Goal: Transaction & Acquisition: Book appointment/travel/reservation

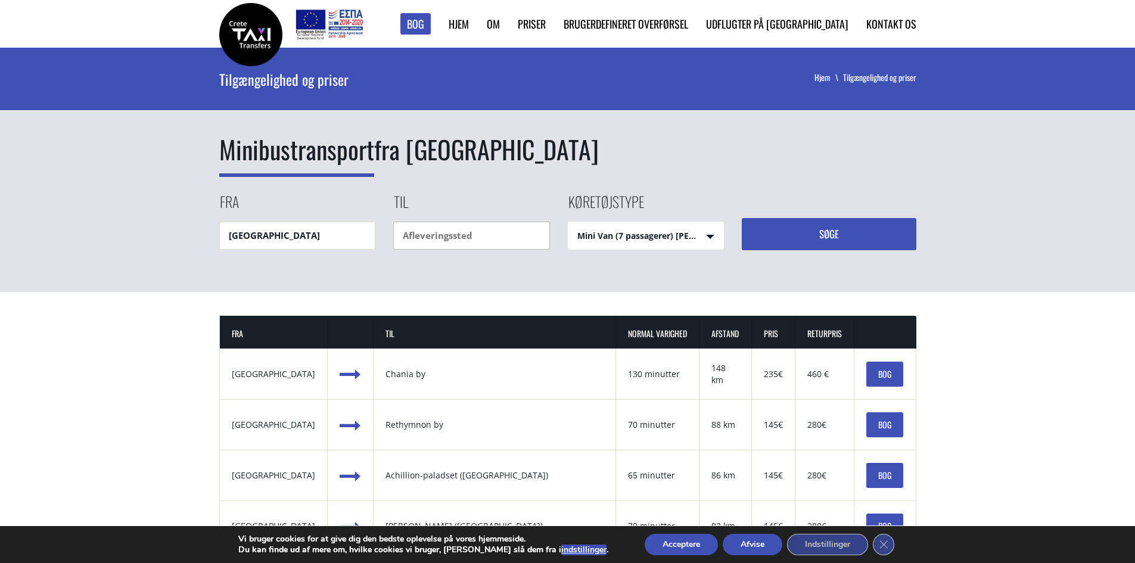
click at [408, 225] on input "text" at bounding box center [471, 236] width 157 height 28
type input "m"
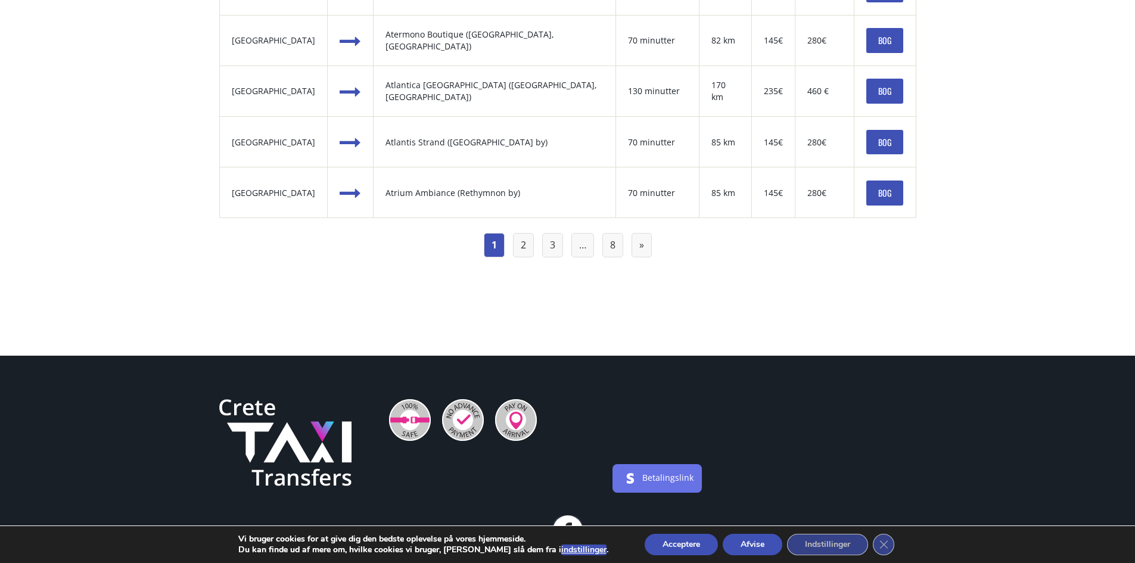
scroll to position [1431, 0]
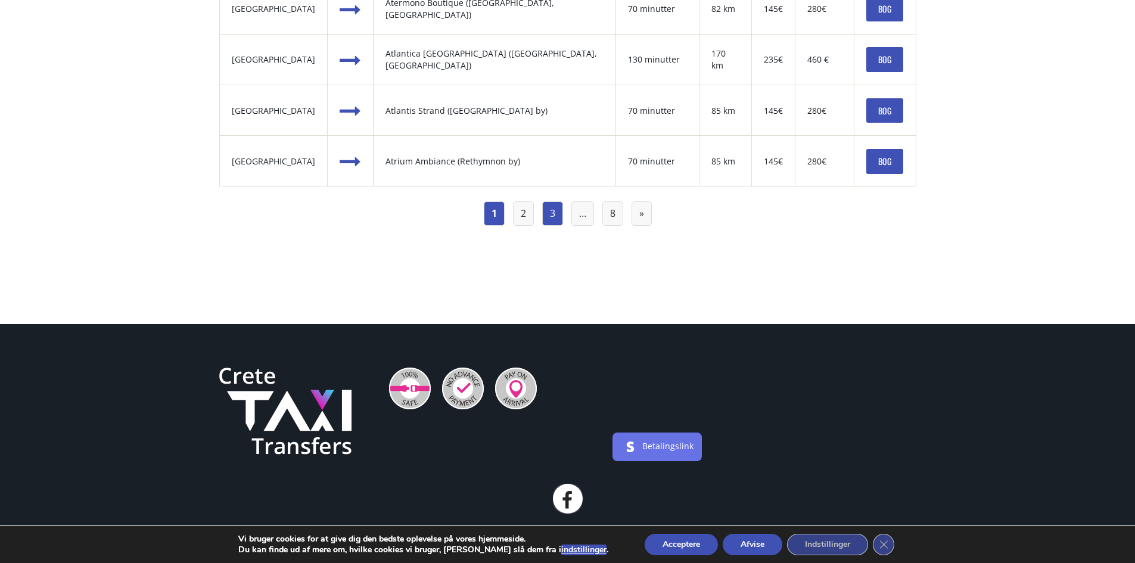
click at [557, 216] on link "3" at bounding box center [552, 213] width 21 height 24
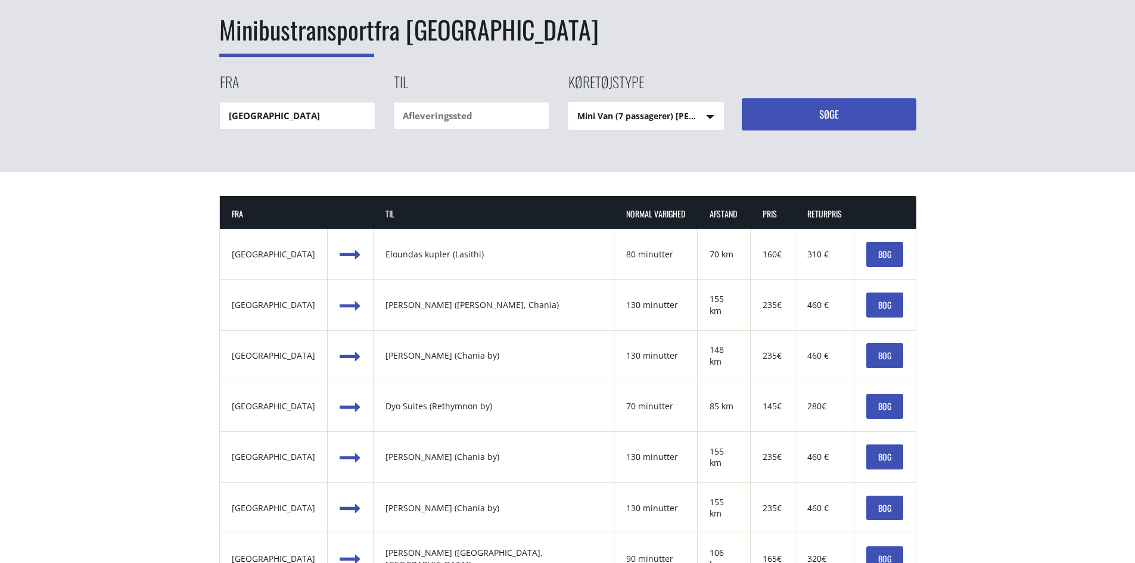
scroll to position [2, 0]
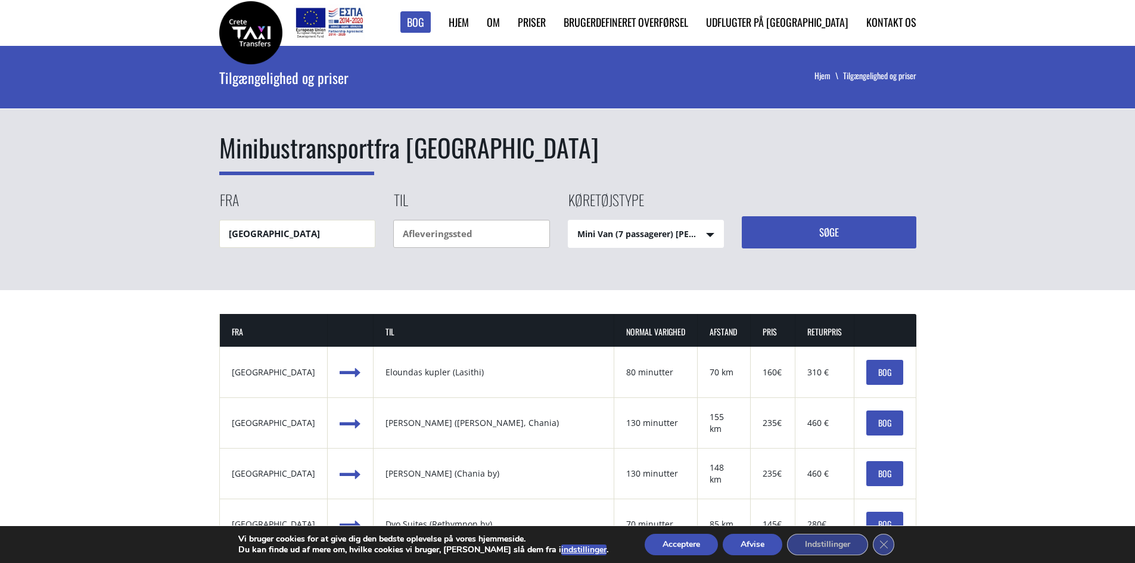
click at [472, 228] on input "text" at bounding box center [471, 234] width 157 height 28
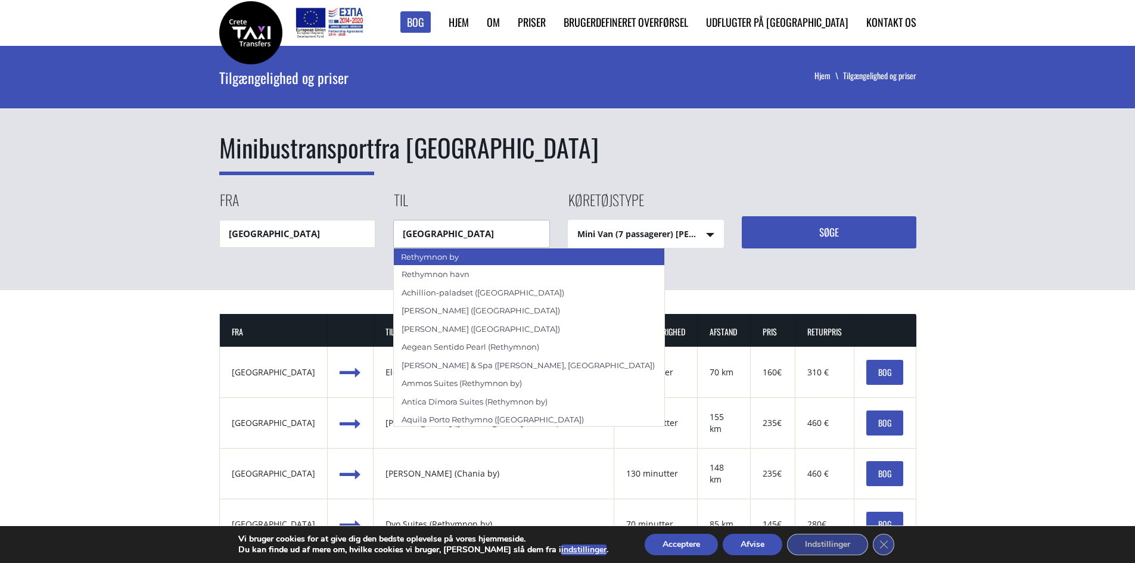
click at [459, 263] on div "Rethymnon by" at bounding box center [529, 257] width 272 height 18
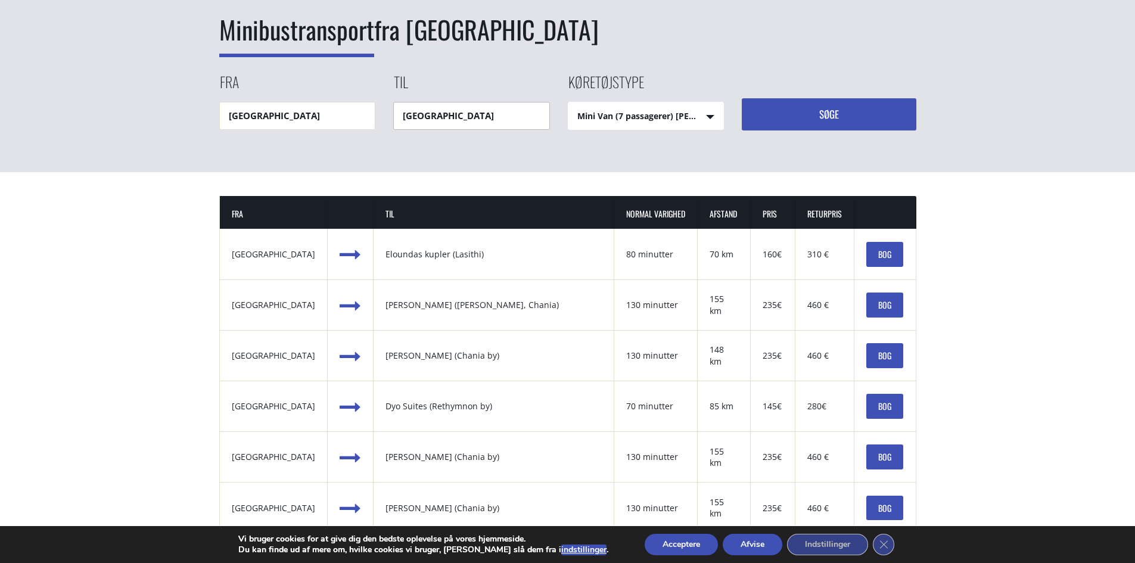
scroll to position [121, 0]
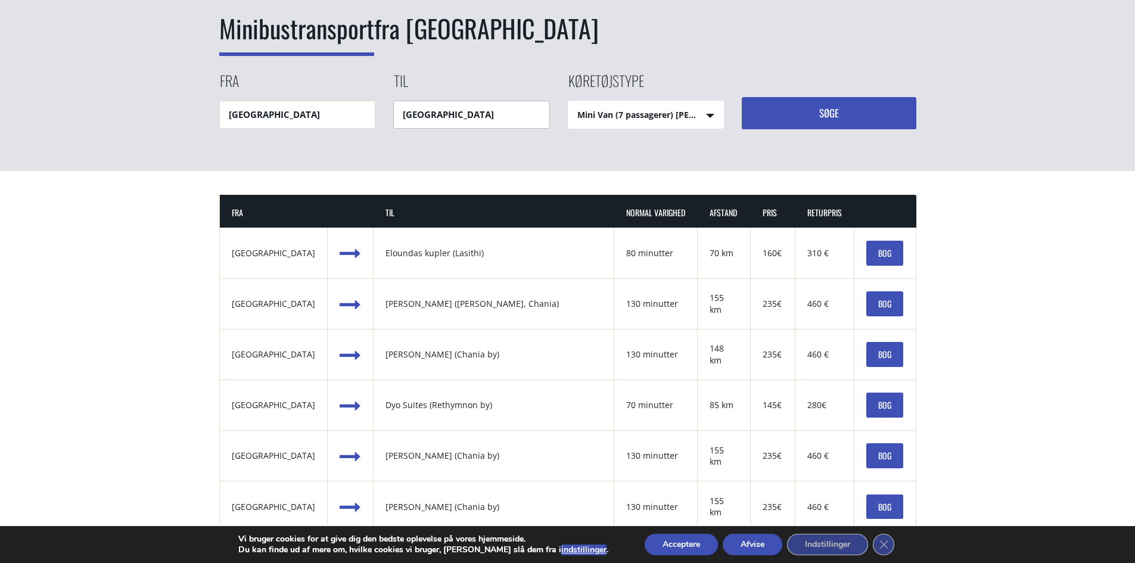
type input "[GEOGRAPHIC_DATA]"
click at [793, 111] on button "Søge" at bounding box center [829, 113] width 175 height 32
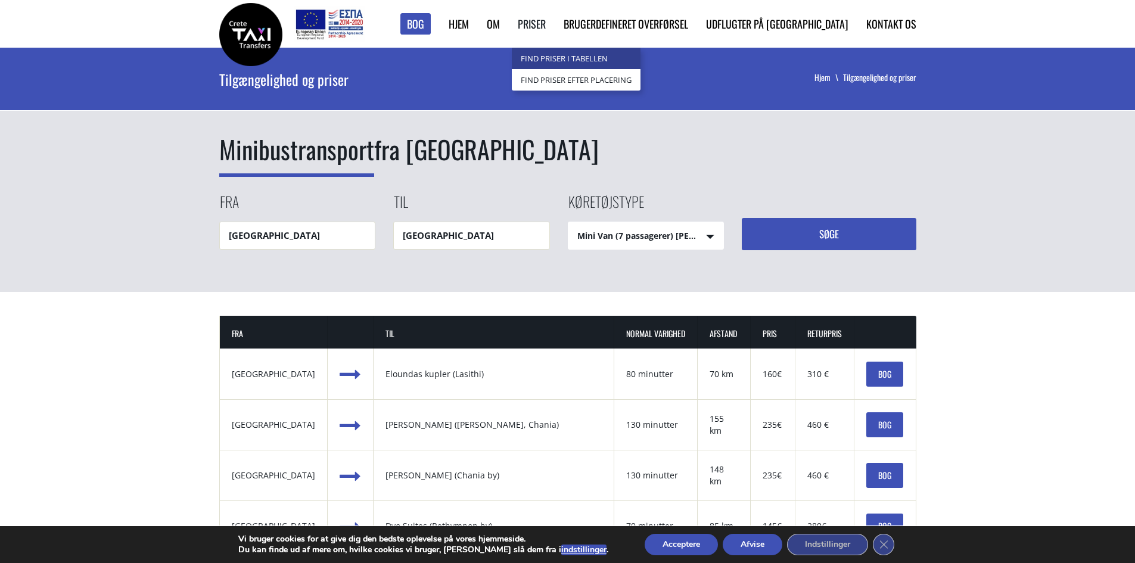
click at [604, 55] on font "Find priser i tabellen" at bounding box center [564, 58] width 87 height 11
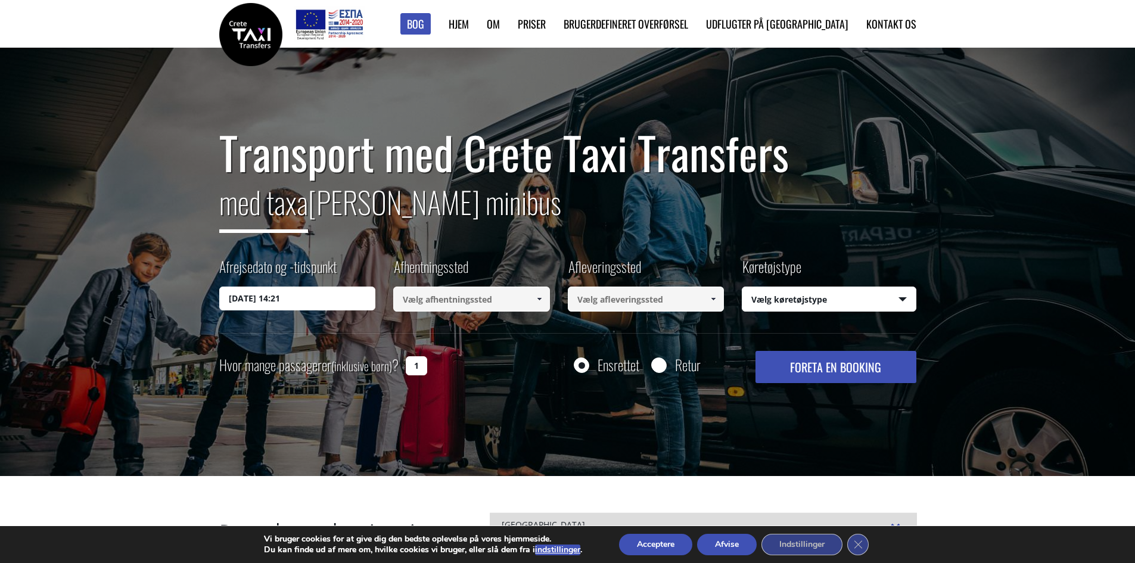
click at [243, 35] on img at bounding box center [250, 34] width 63 height 63
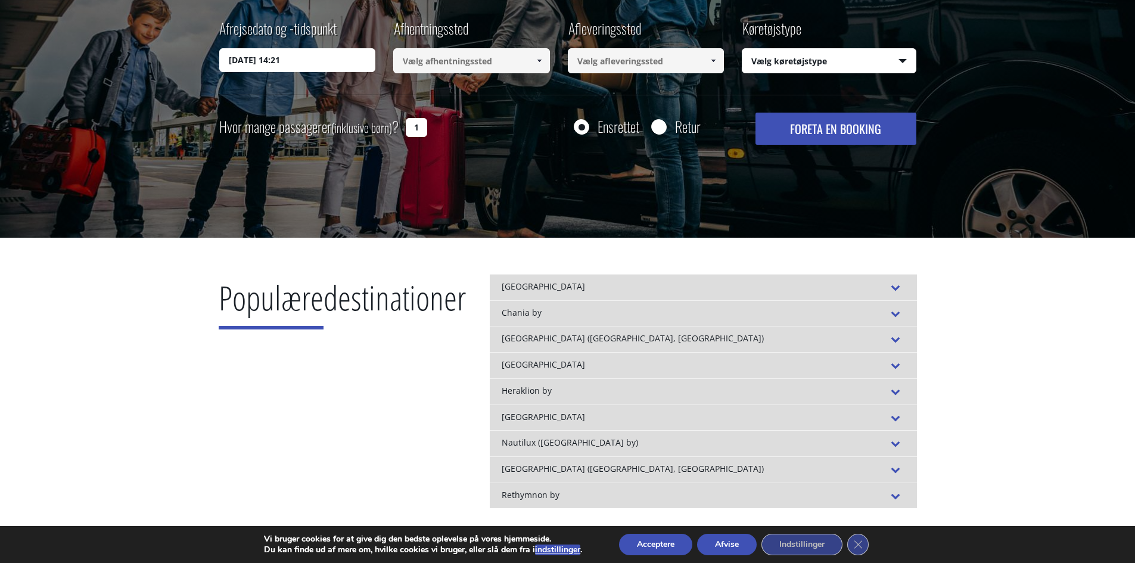
click at [535, 361] on font "[GEOGRAPHIC_DATA]" at bounding box center [543, 364] width 83 height 11
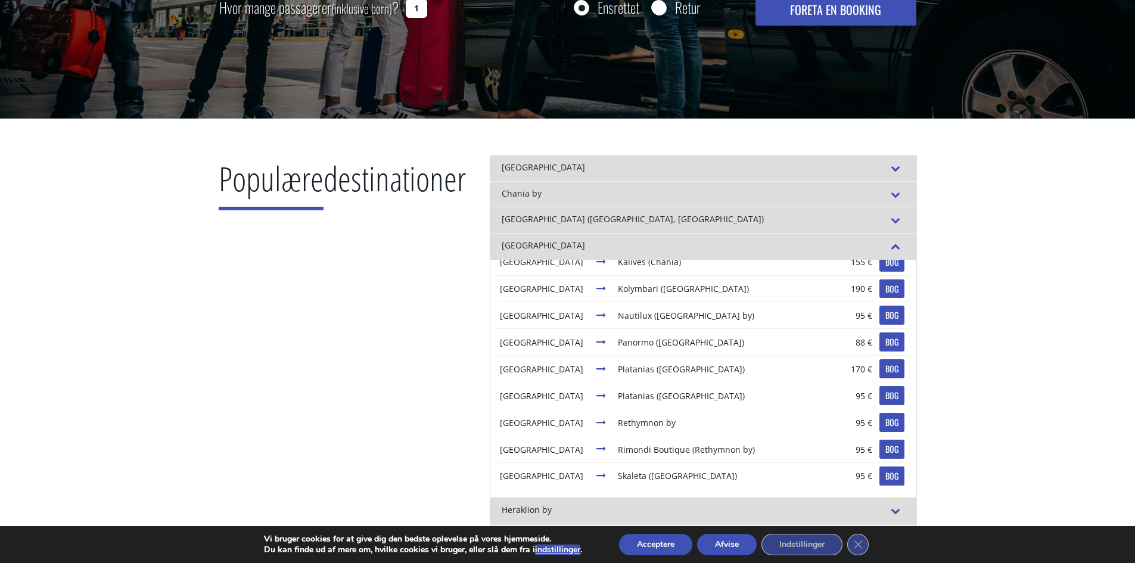
scroll to position [260, 0]
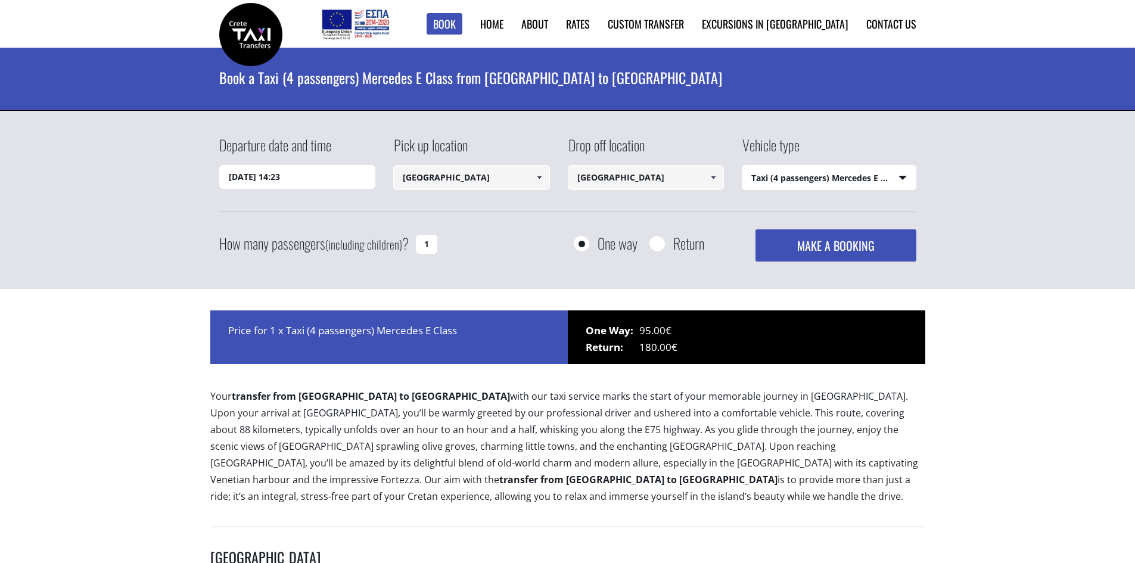
select select "540"
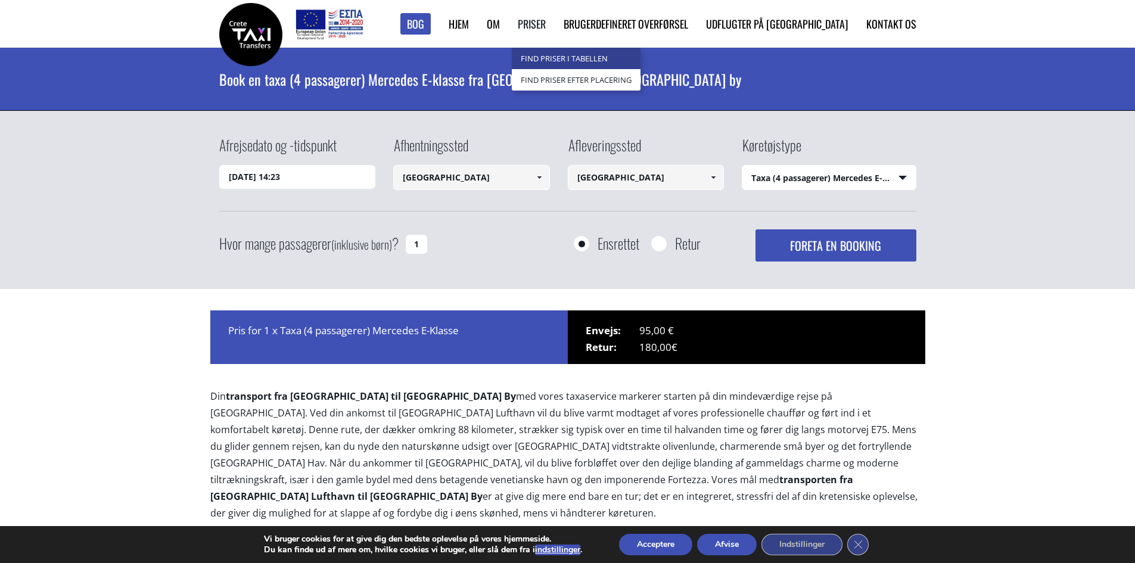
click at [607, 63] on font "Find priser i tabellen" at bounding box center [564, 58] width 87 height 11
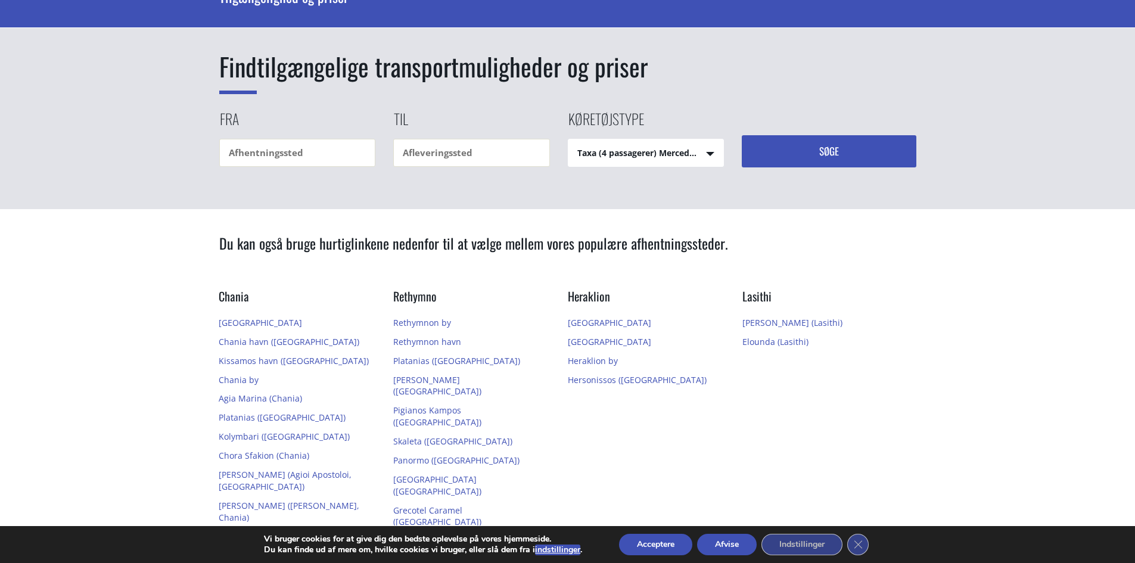
scroll to position [119, 0]
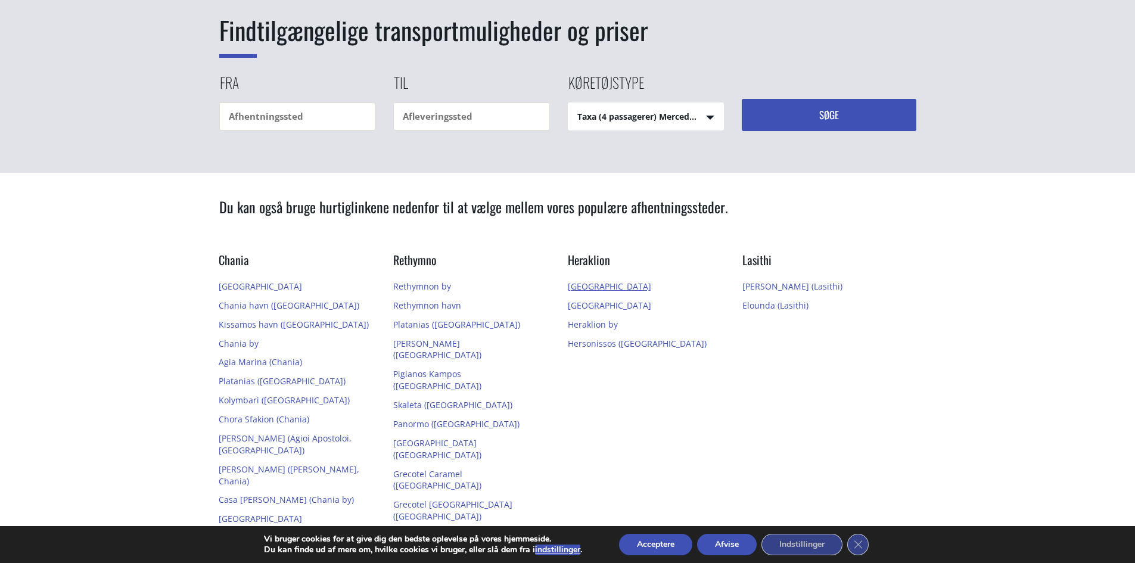
click at [587, 284] on font "[GEOGRAPHIC_DATA]" at bounding box center [609, 286] width 83 height 11
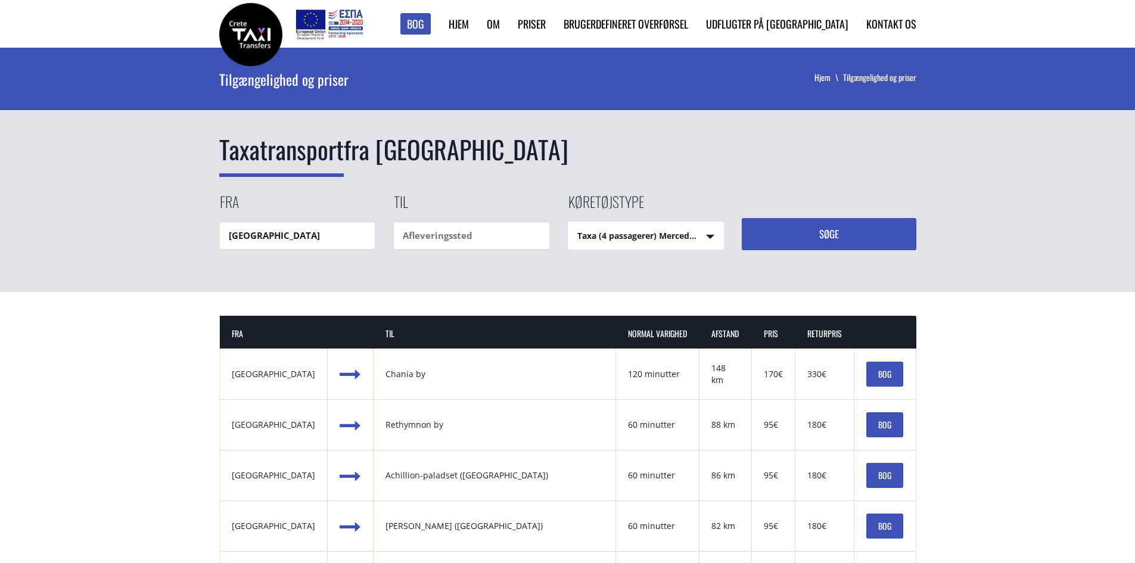
click at [600, 231] on select "Taxa (4 passagerer) Mercedes E-Klasse Mini Van (7 passagerer) Mercedes Vito Min…" at bounding box center [647, 236] width 156 height 29
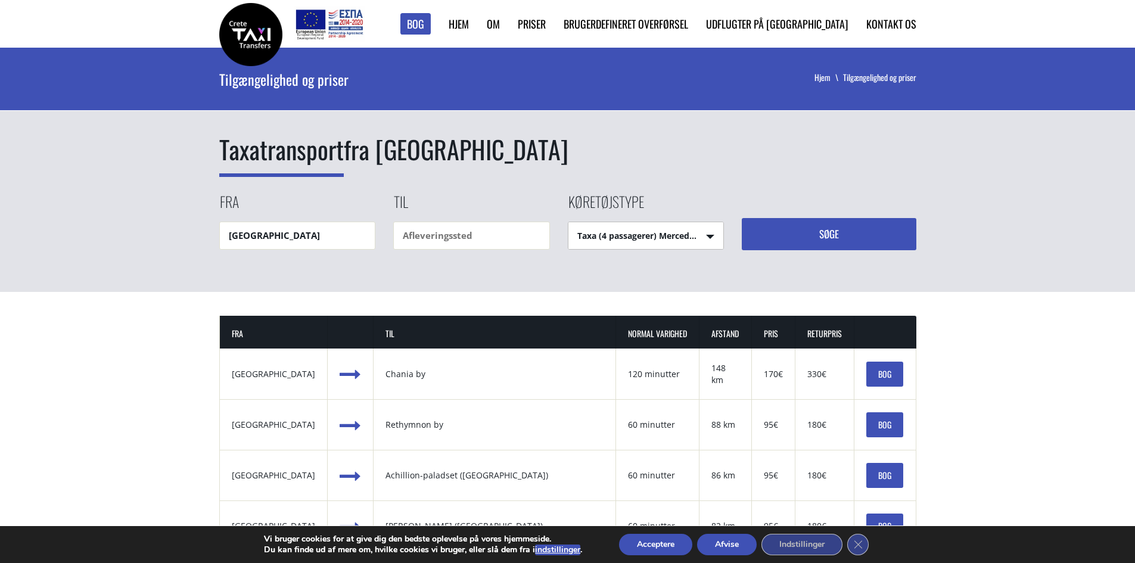
select select "541"
click at [569, 222] on select "Taxa (4 passagerer) Mercedes E-Klasse Mini Van (7 passagerer) Mercedes Vito Min…" at bounding box center [647, 236] width 156 height 29
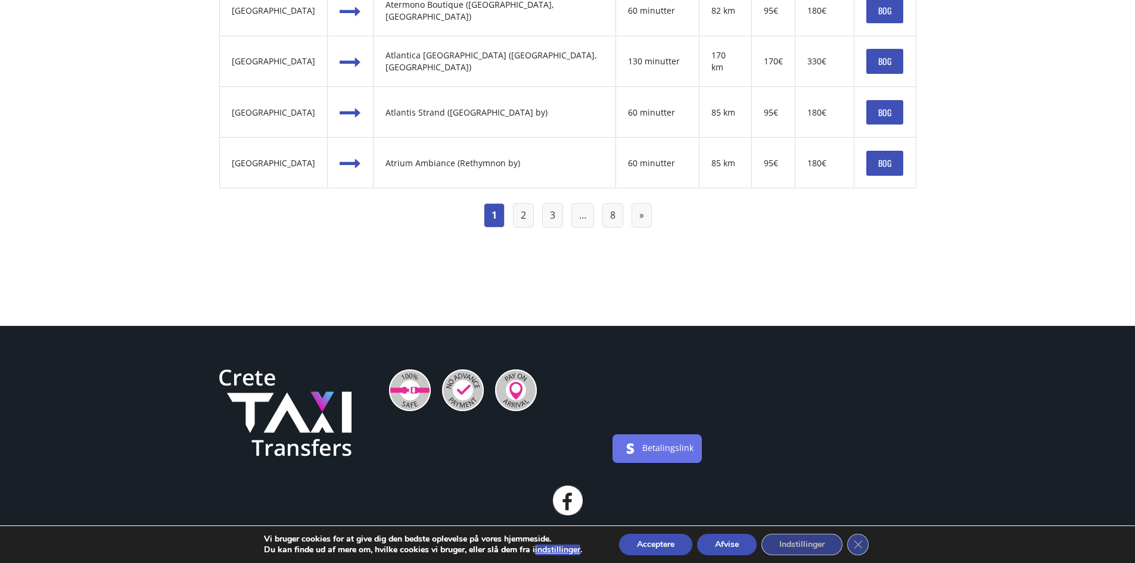
scroll to position [1311, 0]
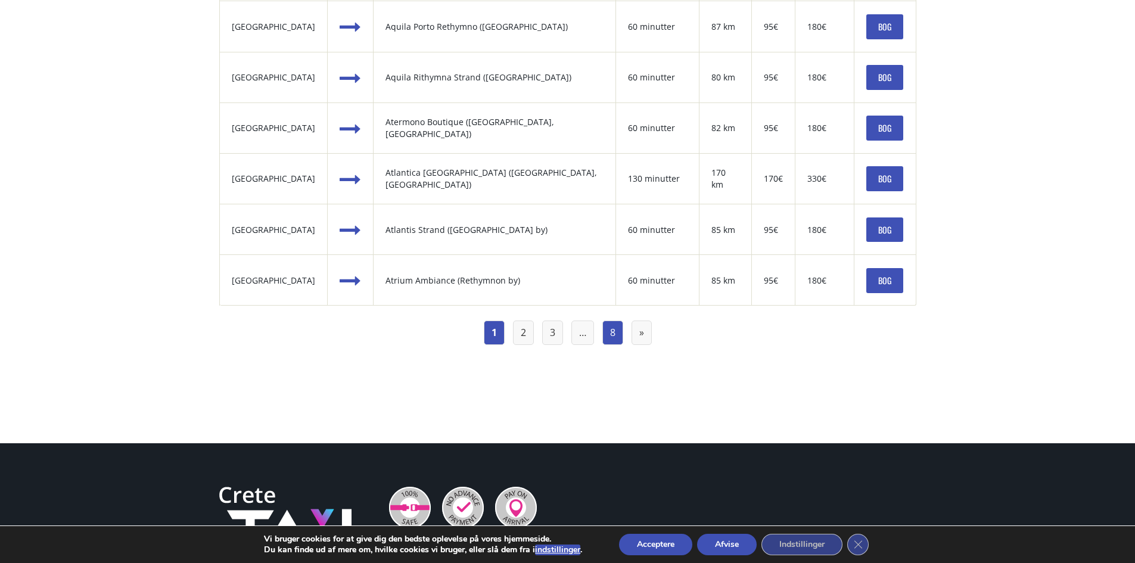
click at [613, 335] on font "8" at bounding box center [612, 332] width 5 height 13
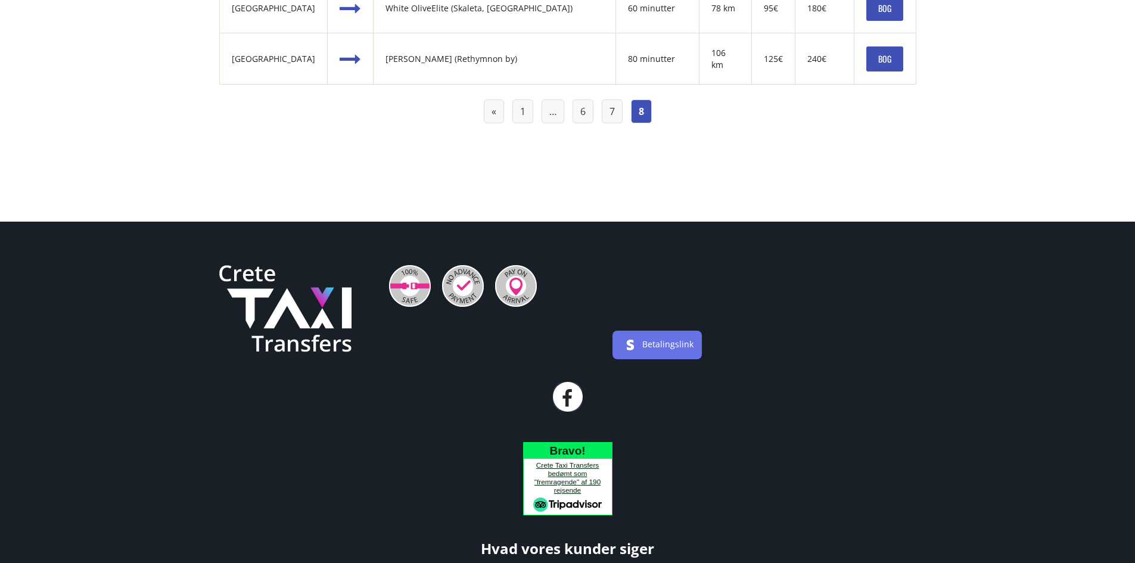
scroll to position [775, 0]
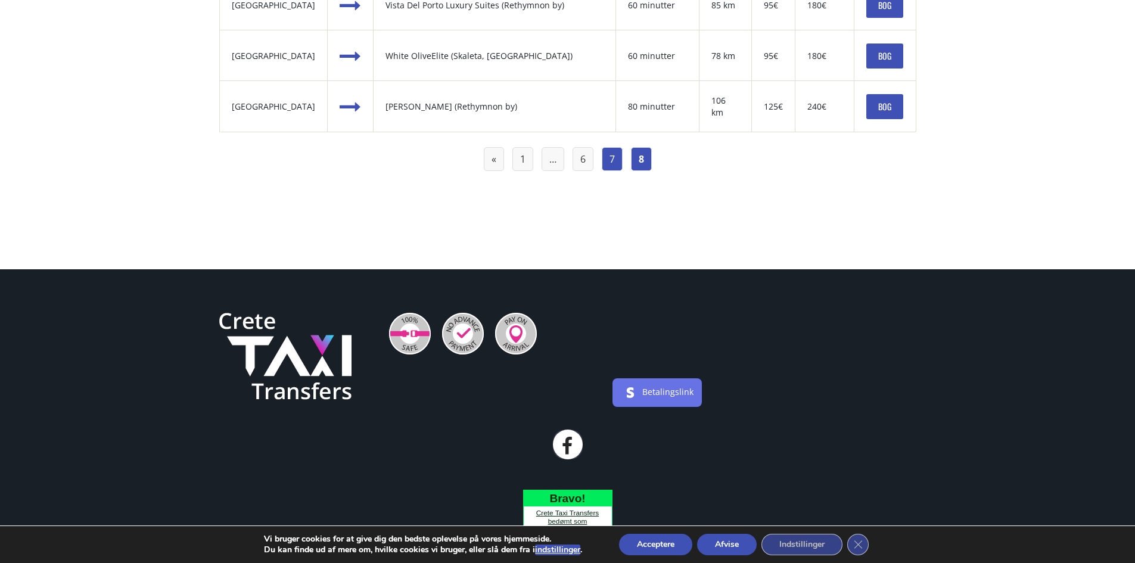
click at [612, 158] on font "7" at bounding box center [612, 159] width 5 height 13
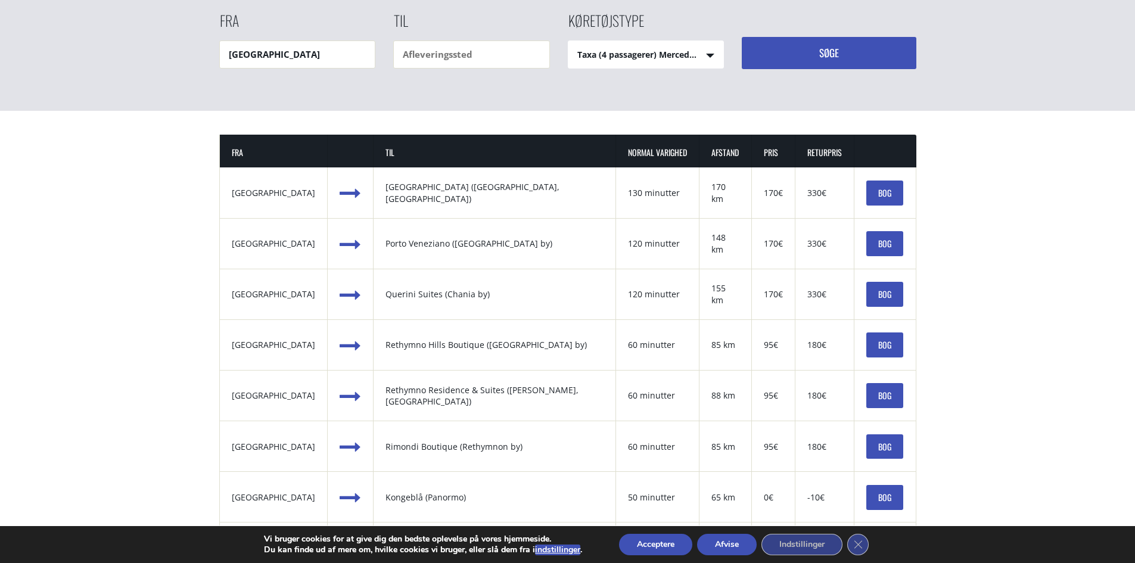
scroll to position [179, 0]
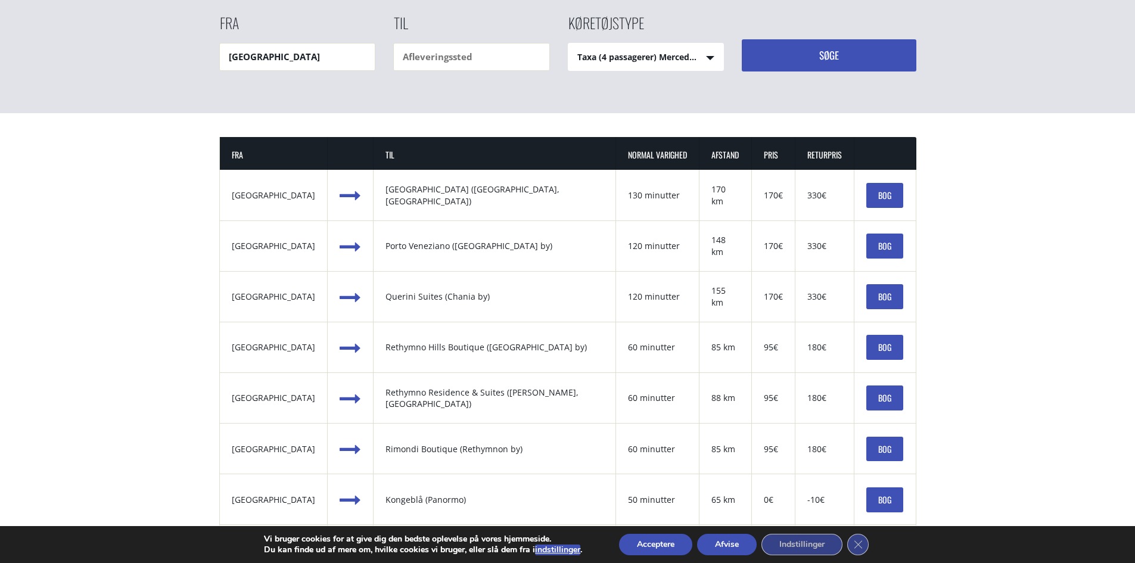
click at [684, 52] on select "Taxa (4 passagerer) Mercedes E-Klasse Mini Van (7 passagerer) Mercedes Vito Min…" at bounding box center [647, 58] width 156 height 29
select select "541"
click at [569, 44] on select "Taxa (4 passagerer) Mercedes E-Klasse Mini Van (7 passagerer) Mercedes Vito Min…" at bounding box center [647, 58] width 156 height 29
click at [788, 46] on button "Søge" at bounding box center [829, 55] width 175 height 32
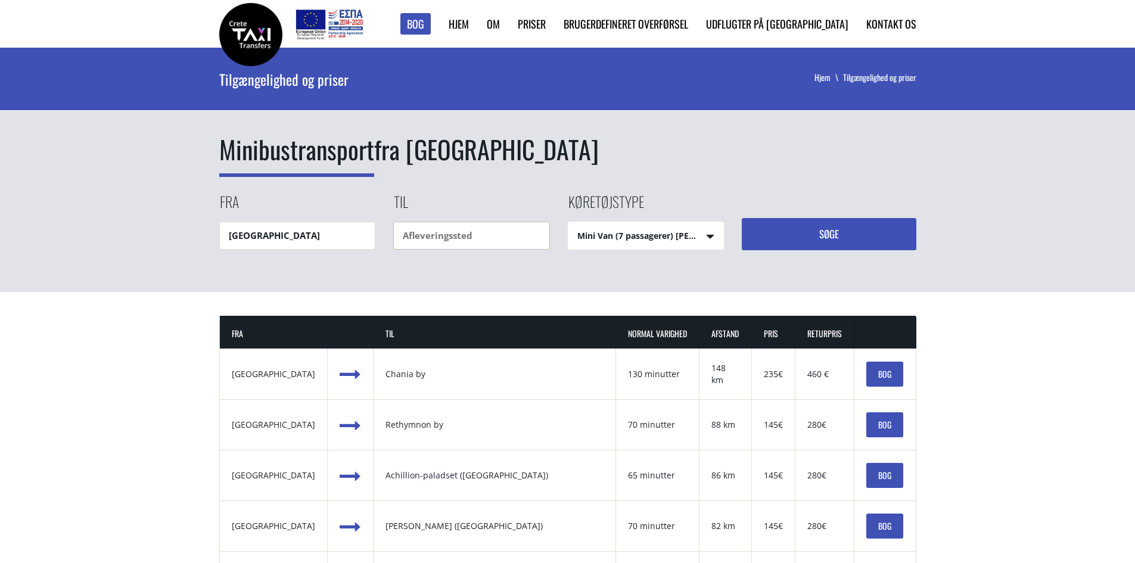
click at [423, 240] on input "text" at bounding box center [471, 236] width 157 height 28
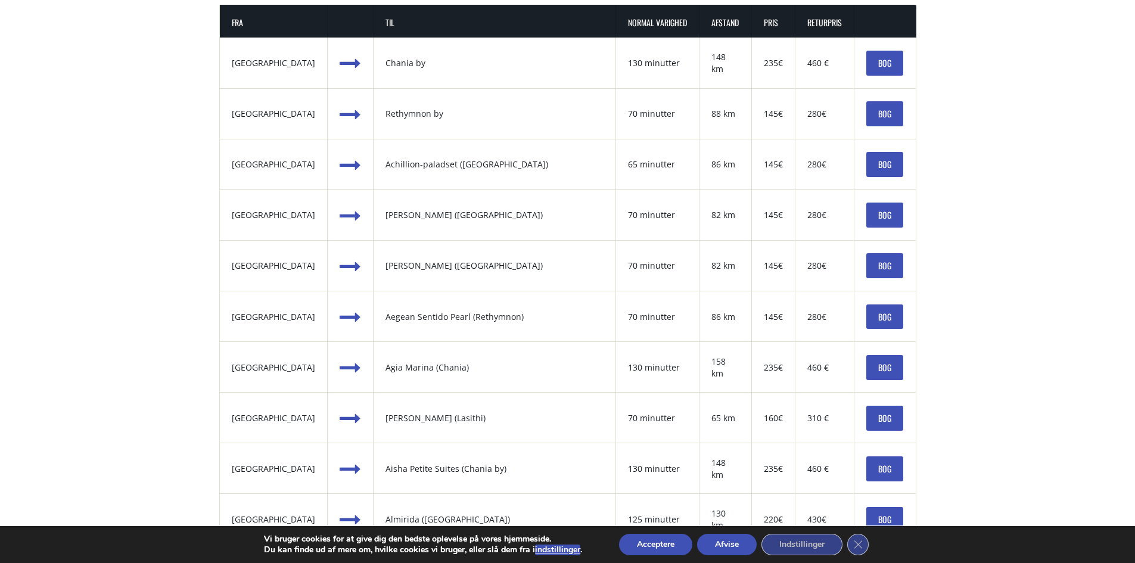
scroll to position [298, 0]
